Goal: Task Accomplishment & Management: Manage account settings

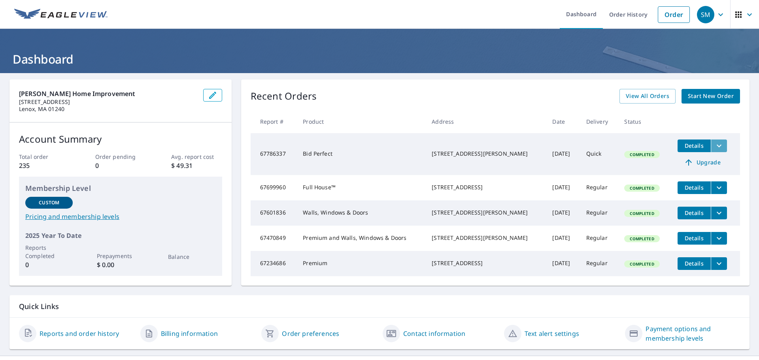
click at [714, 147] on icon "filesDropdownBtn-67786337" at bounding box center [718, 145] width 9 height 9
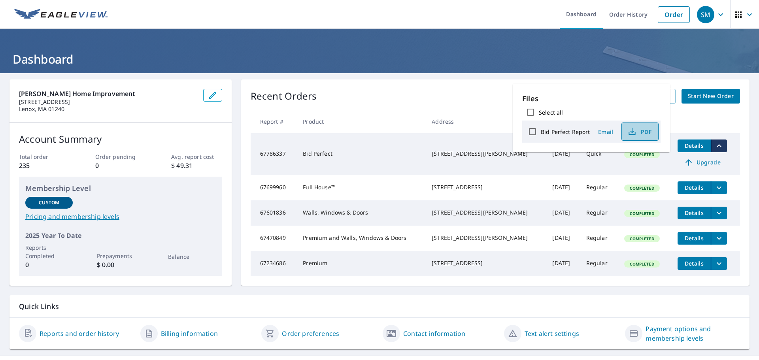
click at [652, 131] on button "PDF" at bounding box center [639, 132] width 37 height 18
click at [373, 85] on div "Recent Orders View All Orders Start New Order Report # Product Address Date Del…" at bounding box center [495, 182] width 508 height 206
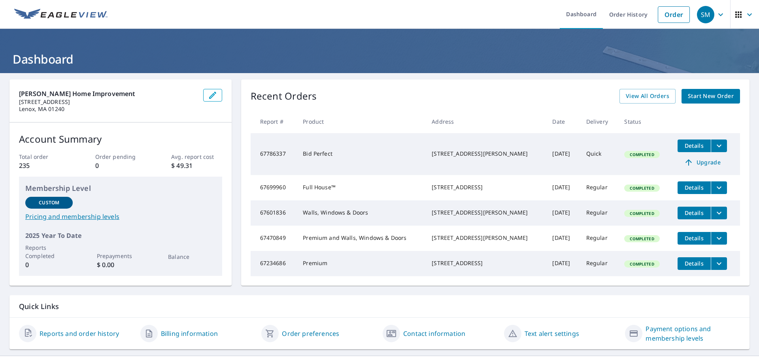
click at [690, 149] on span "Details" at bounding box center [694, 146] width 24 height 8
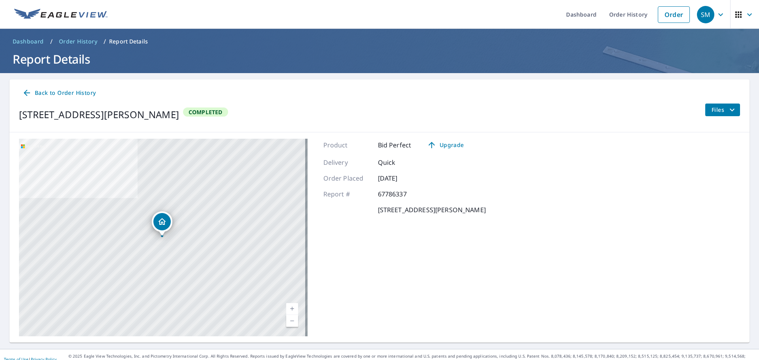
click at [85, 39] on span "Order History" at bounding box center [78, 42] width 38 height 8
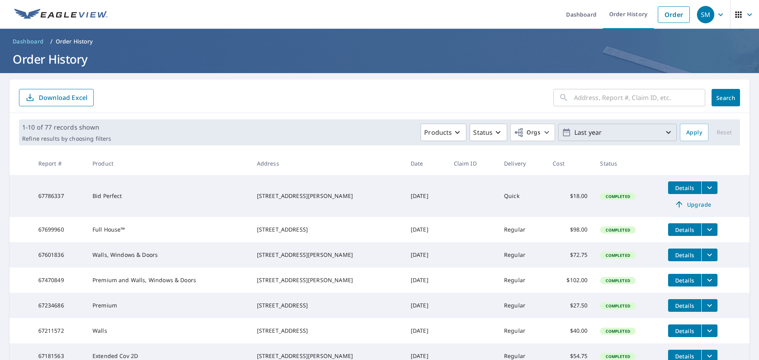
click at [639, 134] on p "Last year" at bounding box center [617, 133] width 92 height 14
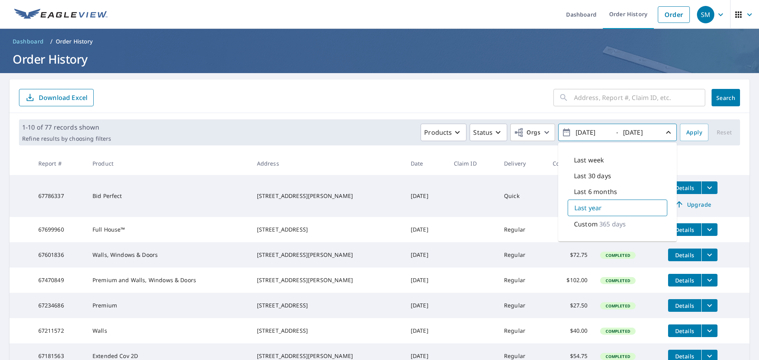
click at [615, 226] on p "365 days" at bounding box center [612, 223] width 26 height 9
click at [692, 134] on span "Apply" at bounding box center [694, 133] width 16 height 10
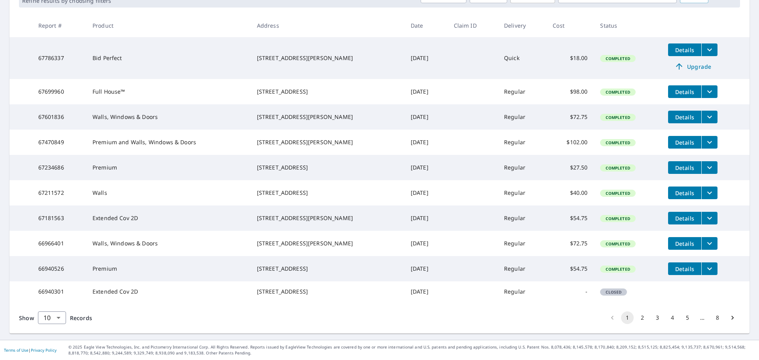
scroll to position [171, 0]
click at [636, 320] on button "2" at bounding box center [642, 317] width 13 height 13
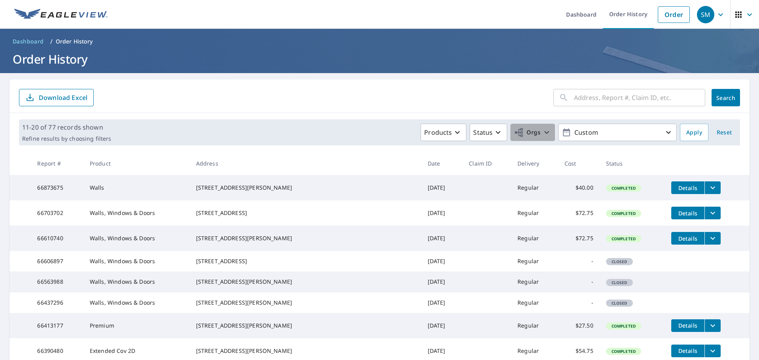
click at [534, 133] on span "Orgs" at bounding box center [527, 133] width 26 height 10
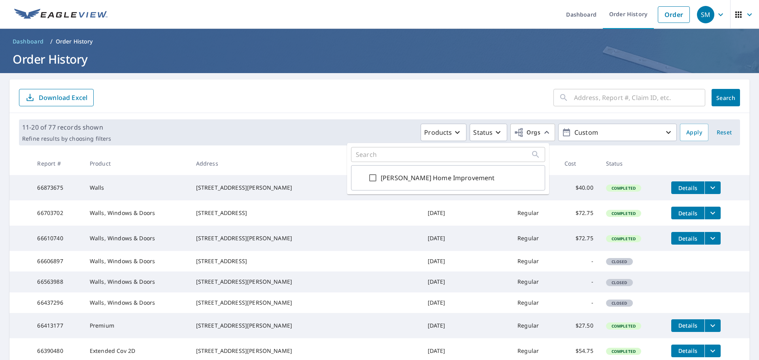
click at [431, 157] on input "text" at bounding box center [443, 155] width 175 height 8
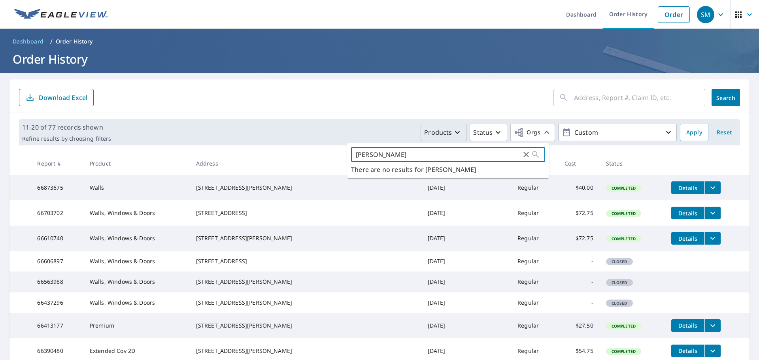
type input "[PERSON_NAME]"
click at [536, 153] on icon at bounding box center [535, 154] width 7 height 7
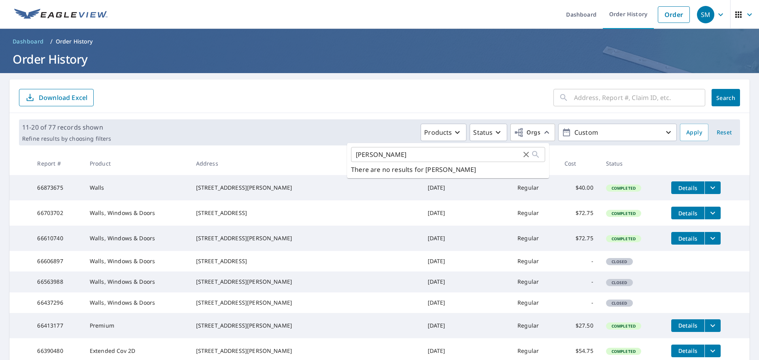
drag, startPoint x: 316, startPoint y: 104, endPoint x: 322, endPoint y: 111, distance: 9.3
click at [316, 104] on form "​ Search Download Excel" at bounding box center [379, 97] width 721 height 17
click at [598, 95] on input "text" at bounding box center [639, 98] width 131 height 22
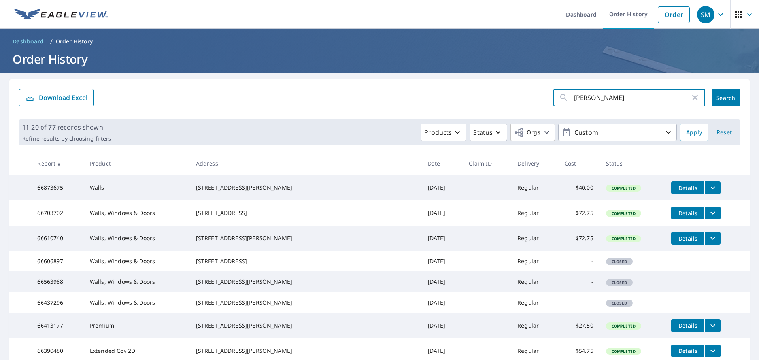
type input "[PERSON_NAME]"
click button "Search" at bounding box center [725, 97] width 28 height 17
